Goal: Go to known website: Access a specific website the user already knows

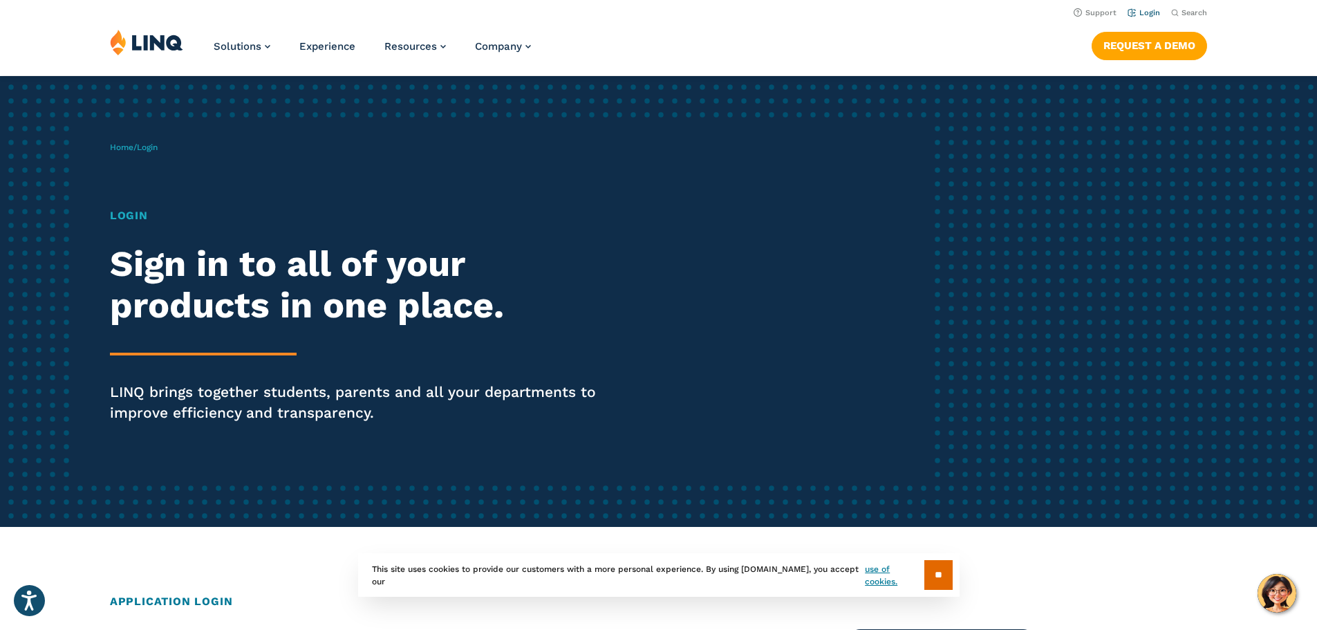
click at [1145, 15] on link "Login" at bounding box center [1143, 12] width 32 height 9
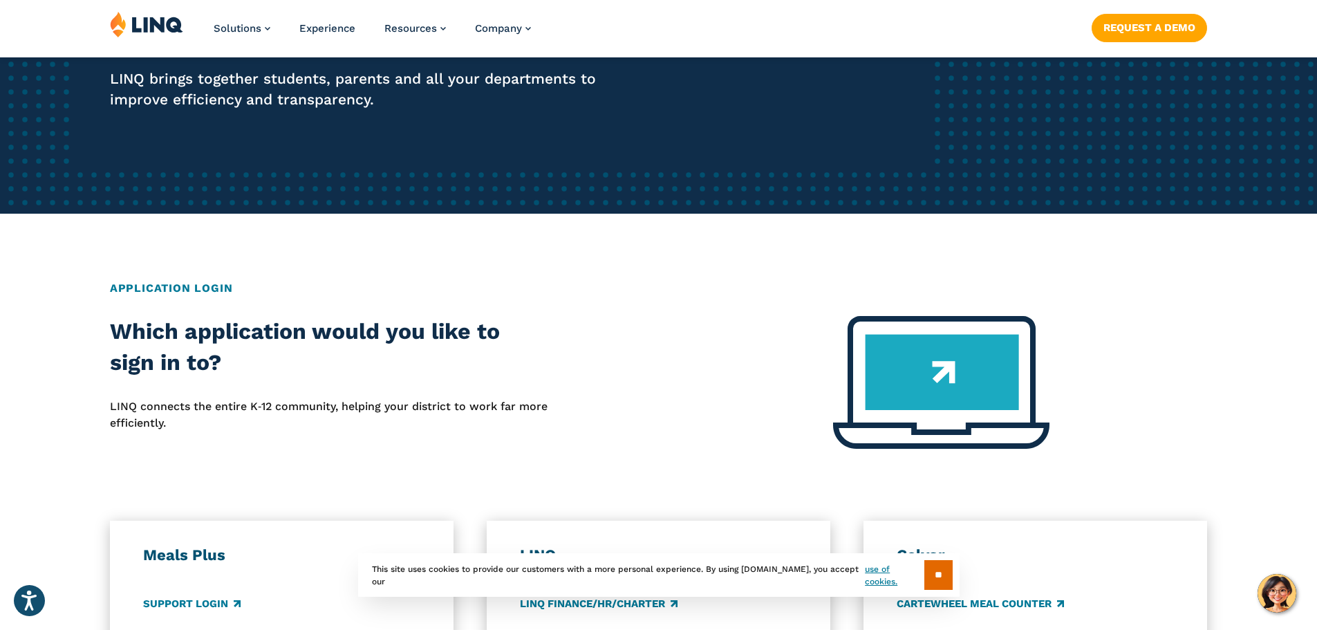
scroll to position [346, 0]
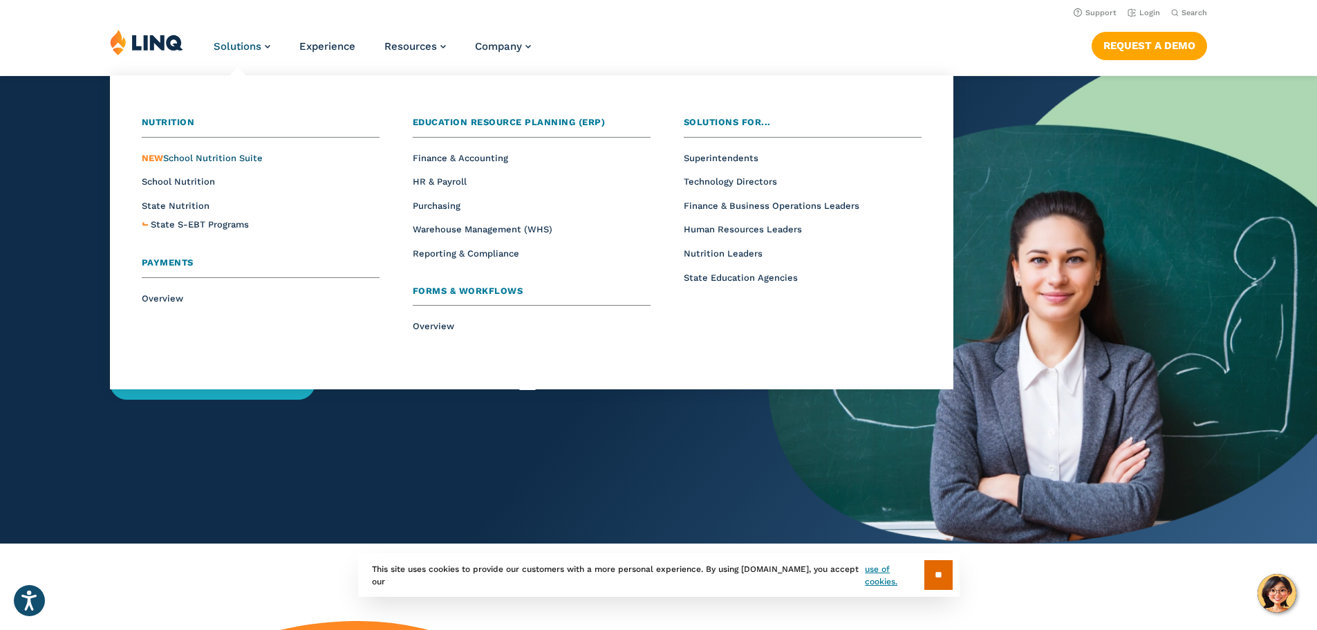
click at [180, 158] on span "NEW School Nutrition Suite" at bounding box center [202, 158] width 121 height 10
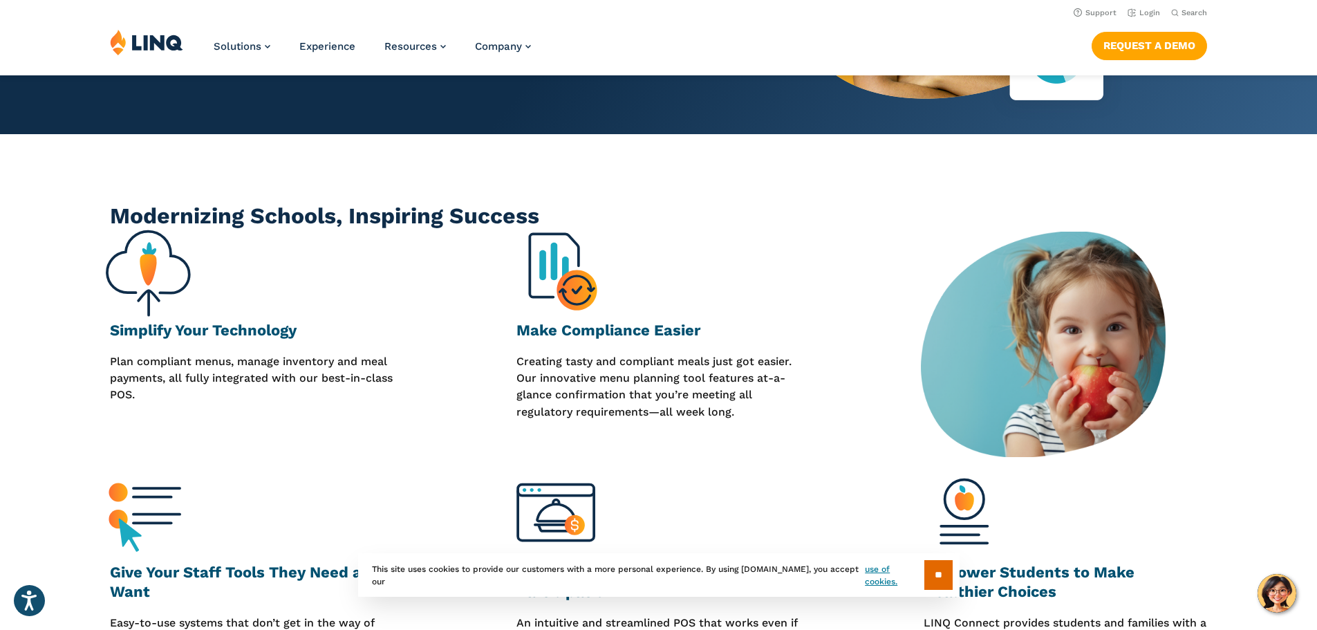
scroll to position [138, 0]
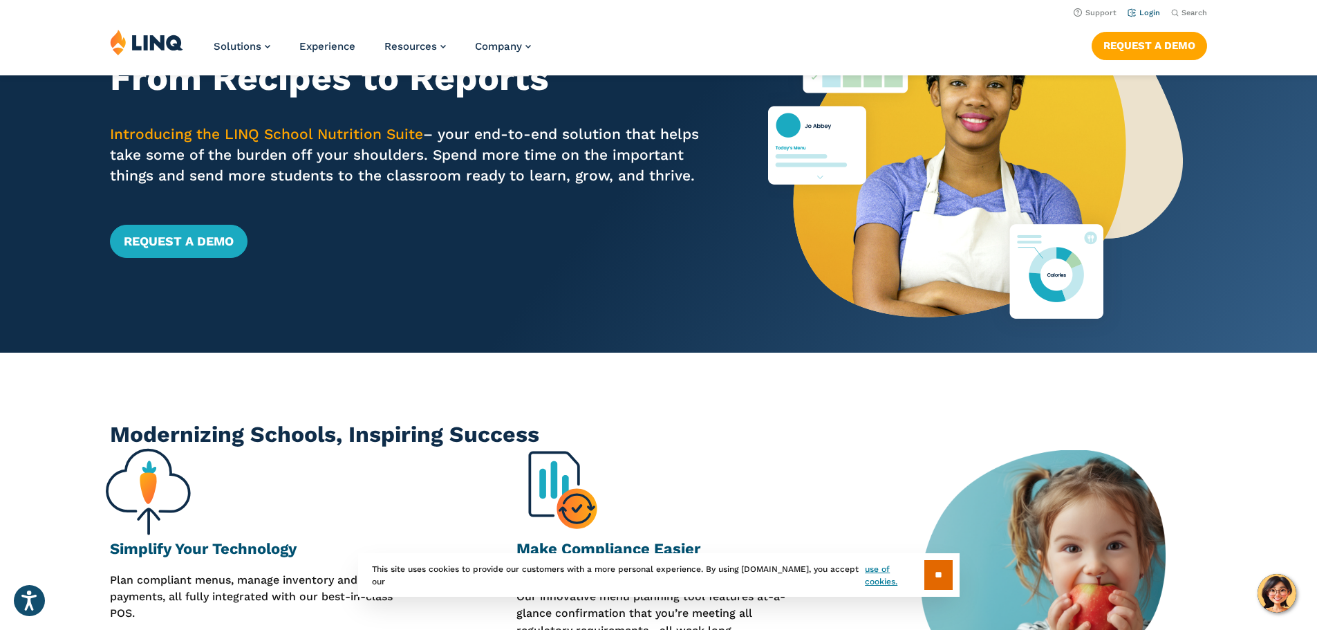
click at [1140, 15] on link "Login" at bounding box center [1143, 12] width 32 height 9
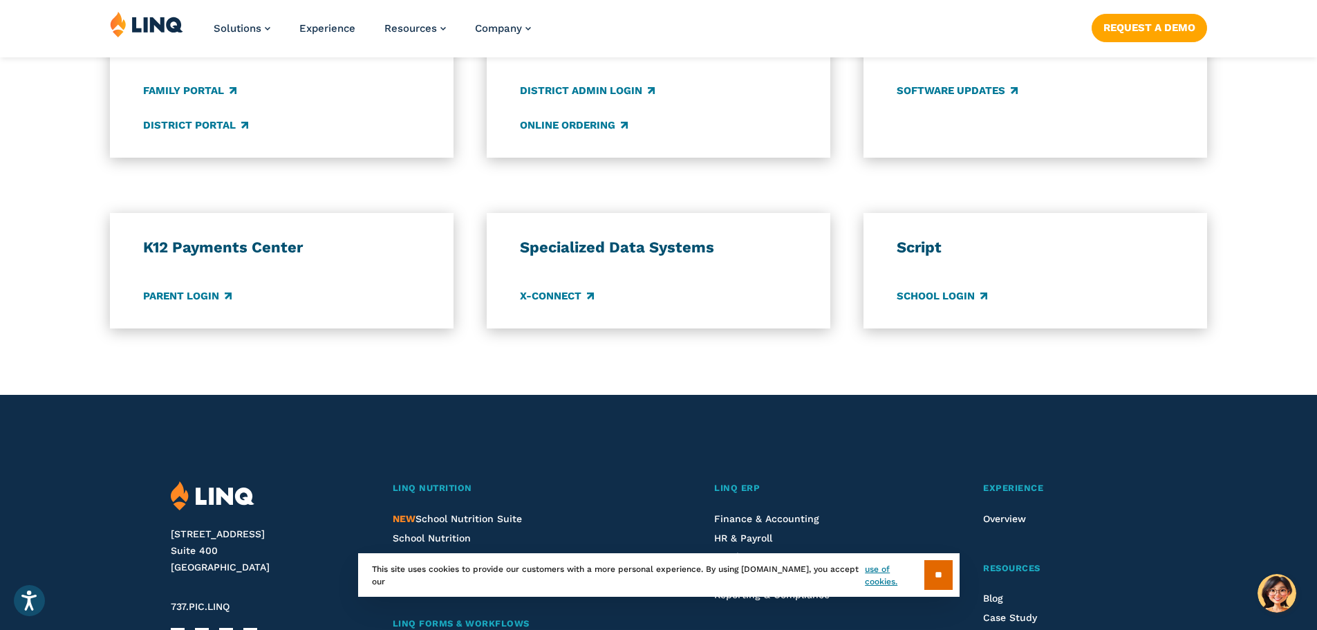
scroll to position [1106, 0]
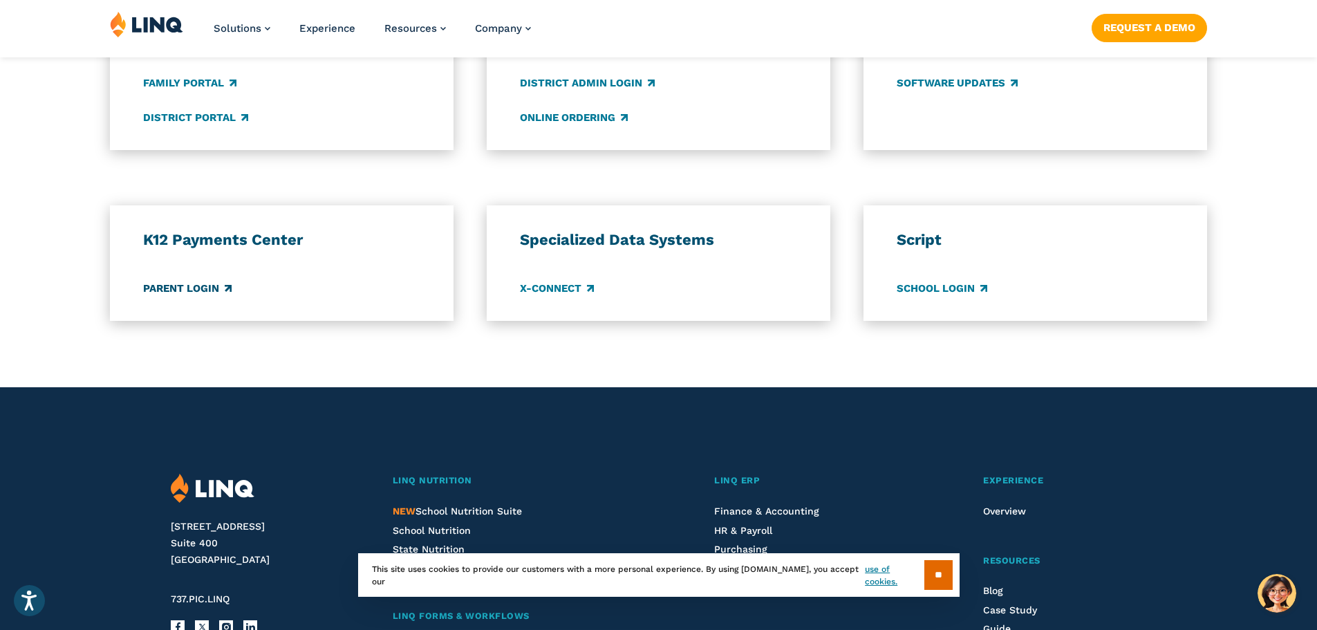
click at [198, 288] on link "Parent Login" at bounding box center [187, 288] width 88 height 15
